Goal: Find specific page/section: Find specific page/section

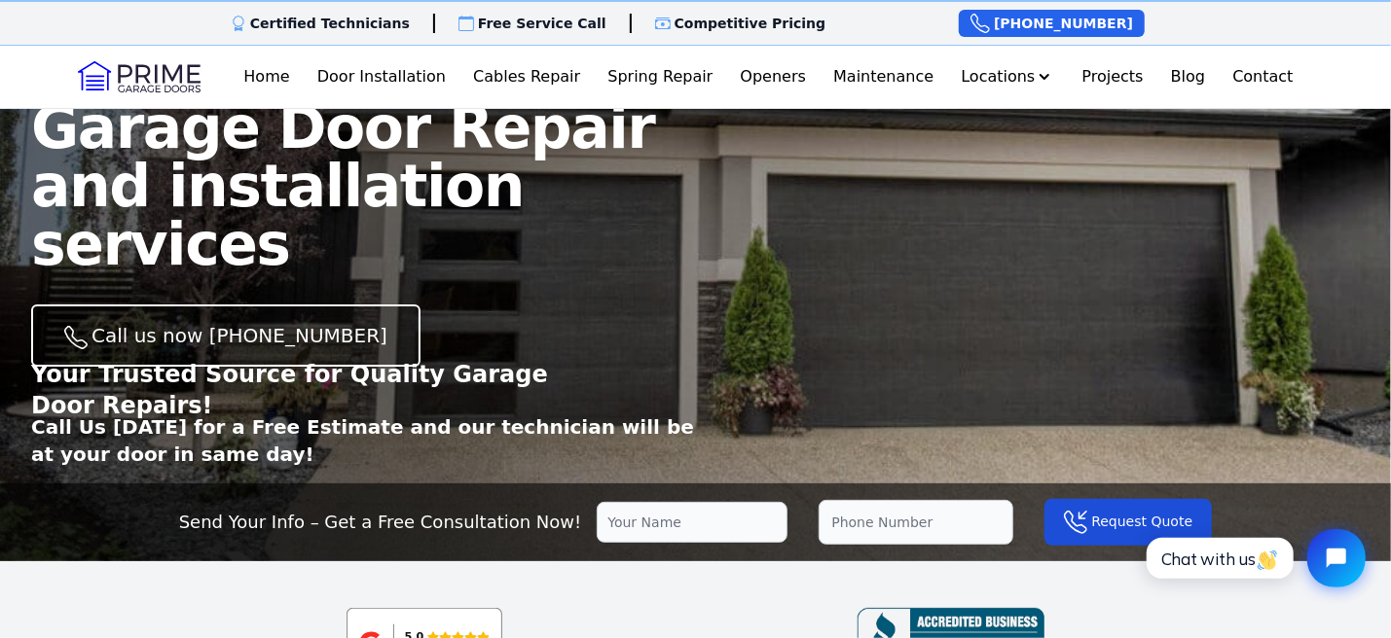
scroll to position [97, 0]
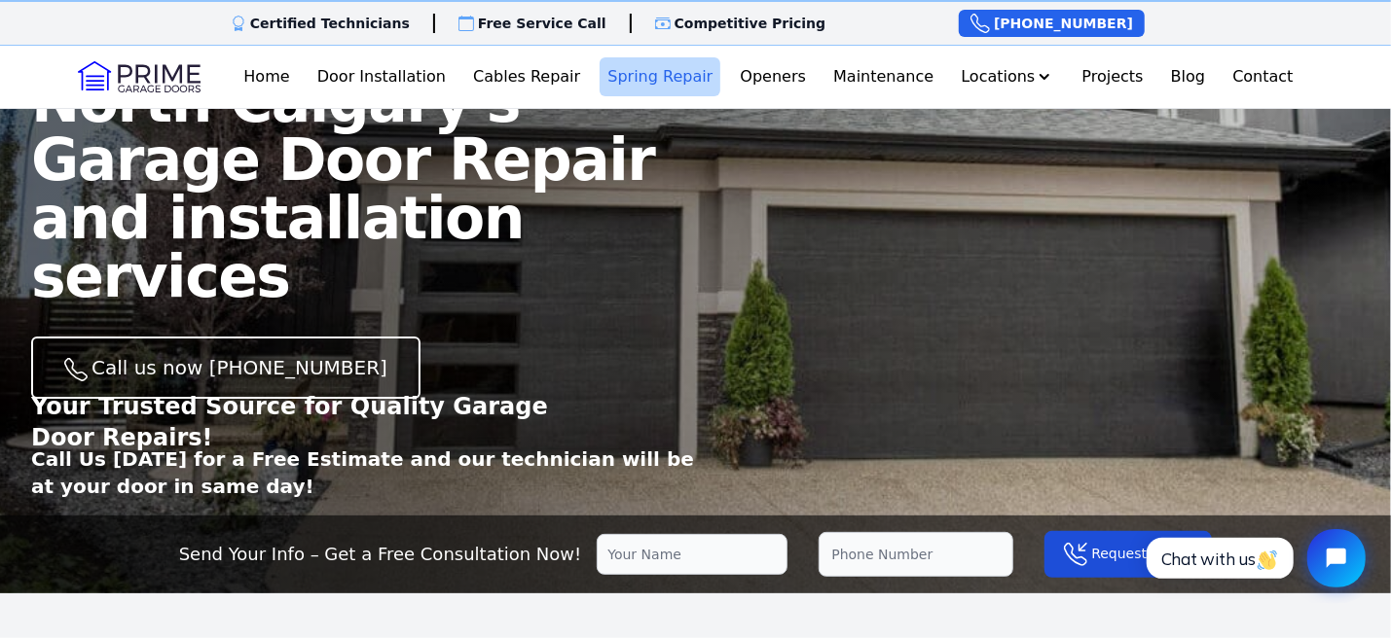
click at [637, 73] on link "Spring Repair" at bounding box center [659, 76] width 121 height 39
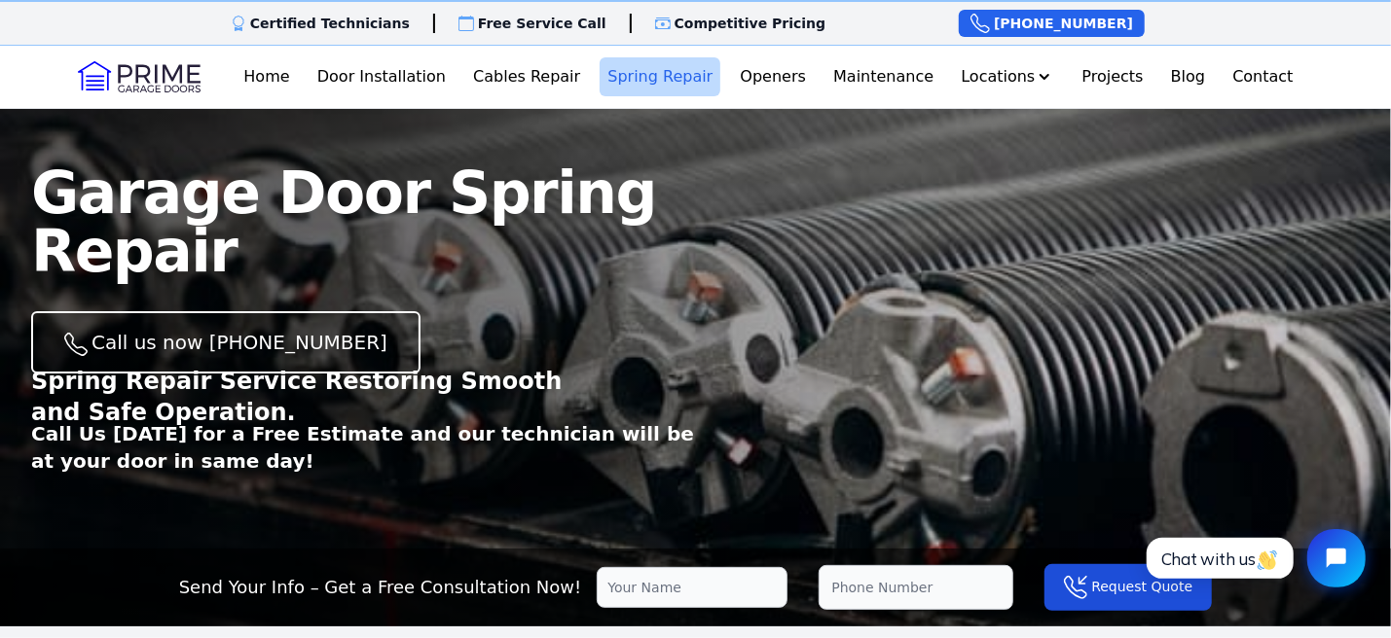
scroll to position [97, 0]
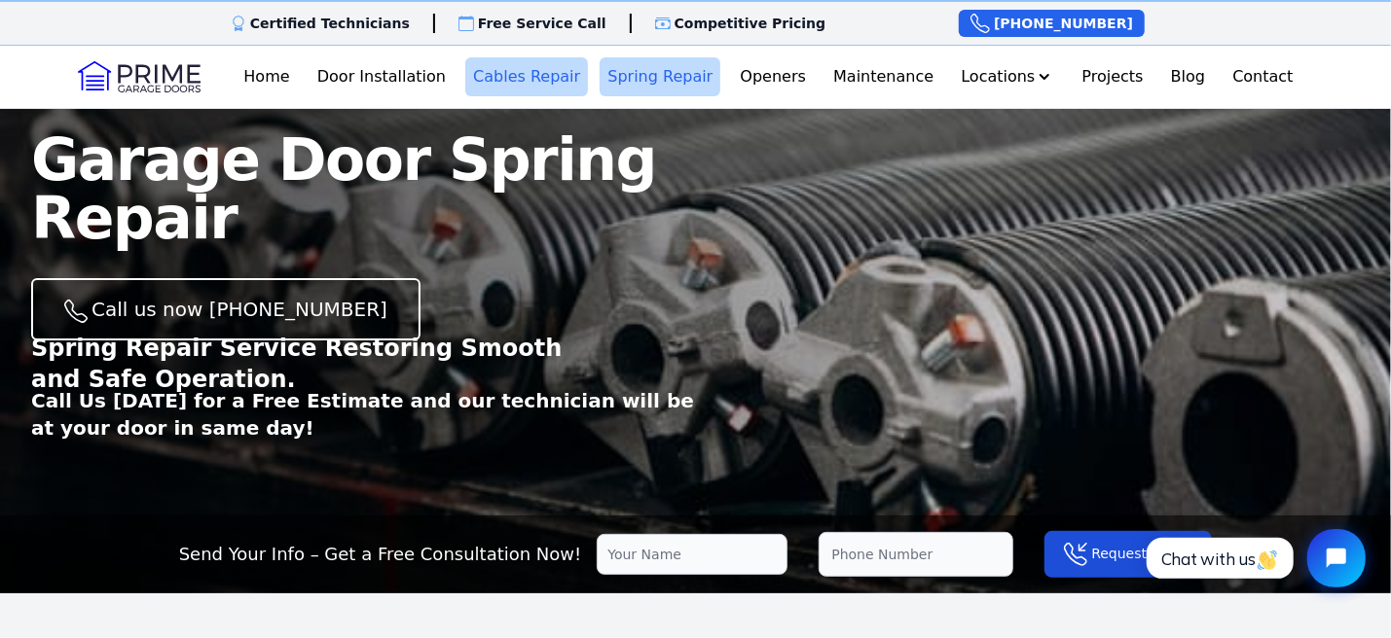
click at [509, 83] on link "Cables Repair" at bounding box center [526, 76] width 123 height 39
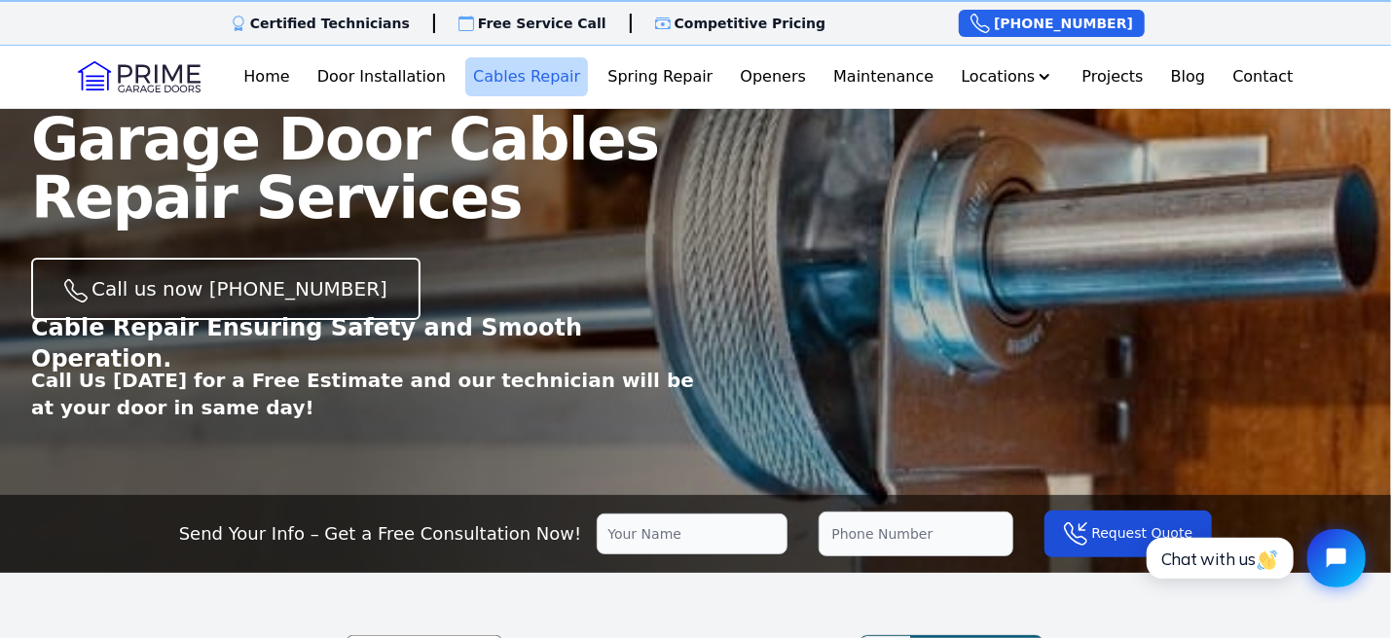
scroll to position [97, 0]
